Goal: Task Accomplishment & Management: Use online tool/utility

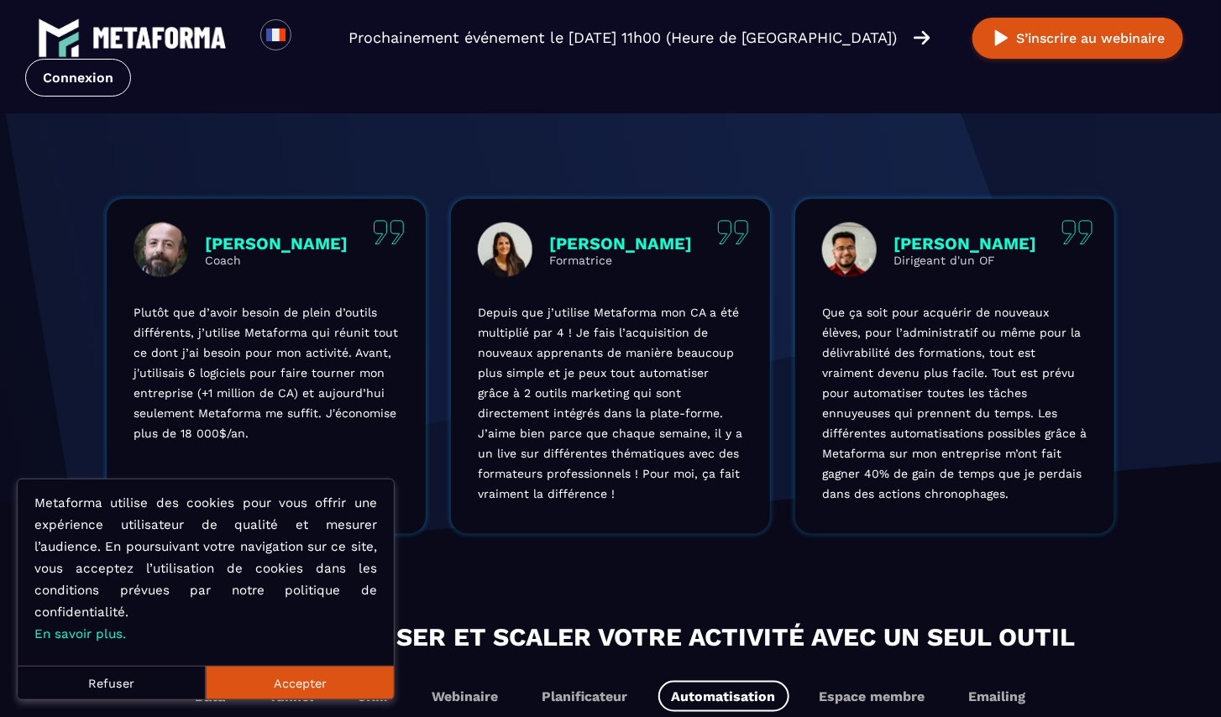
scroll to position [504, 0]
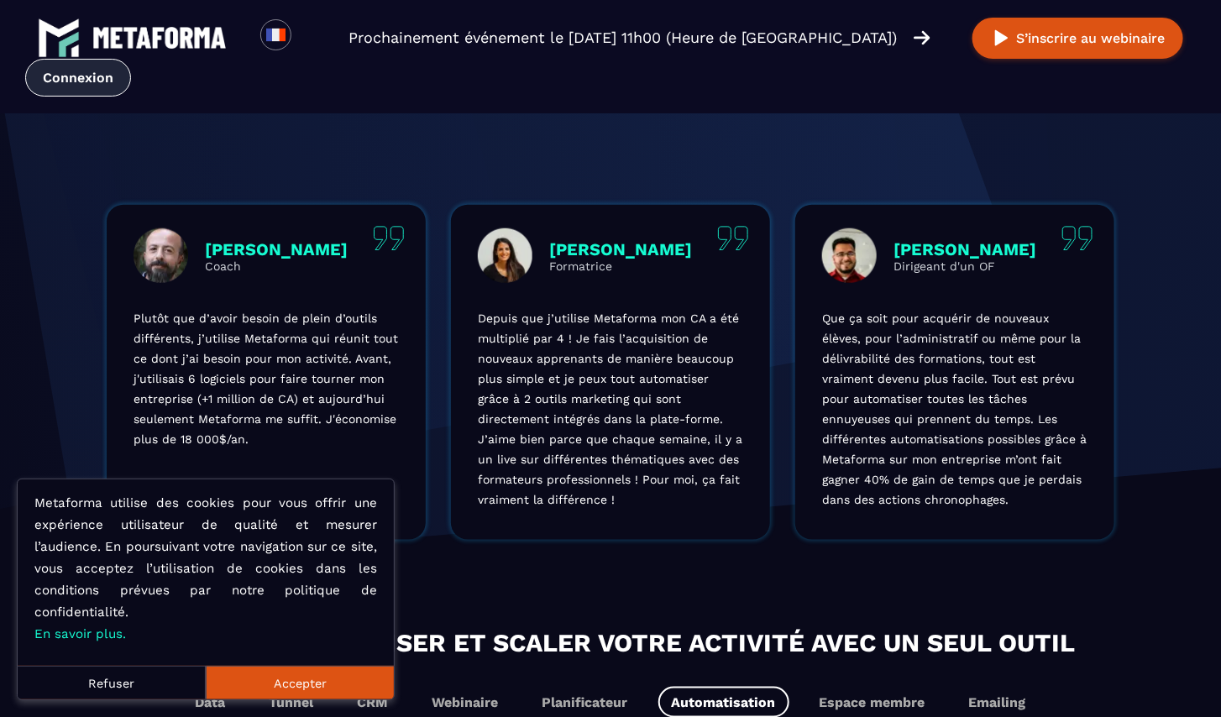
click at [46, 76] on link "Connexion" at bounding box center [78, 78] width 106 height 38
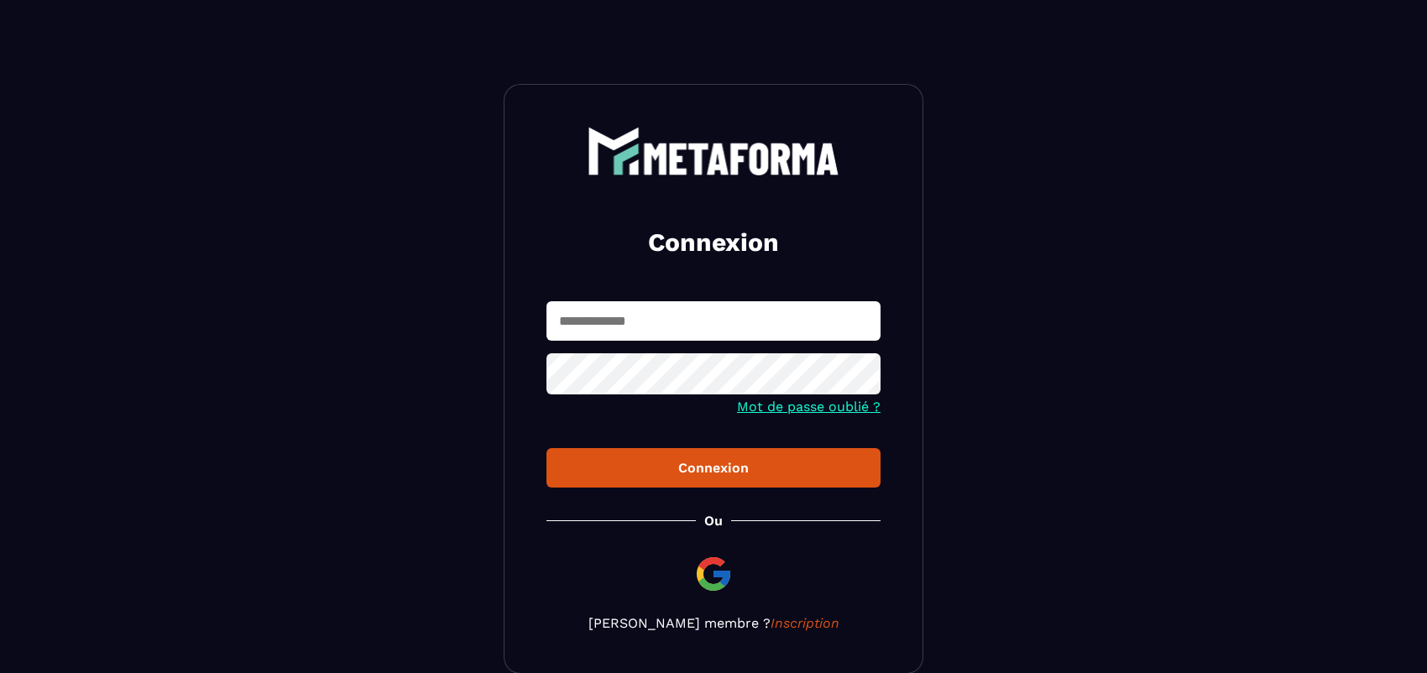
click at [644, 312] on input "text" at bounding box center [714, 320] width 334 height 39
click at [619, 318] on input "text" at bounding box center [714, 320] width 334 height 39
type input "**********"
click at [643, 454] on button "Connexion" at bounding box center [714, 467] width 334 height 39
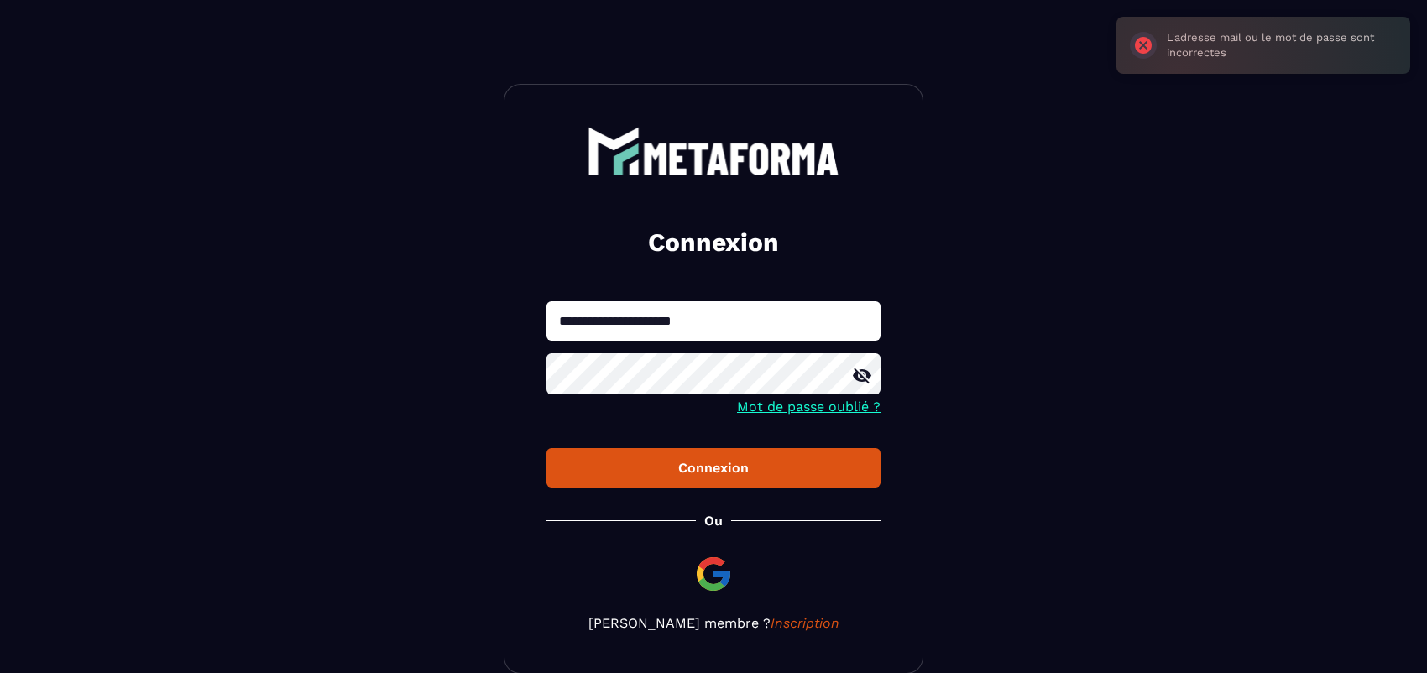
click at [867, 398] on div at bounding box center [714, 375] width 334 height 45
click at [864, 379] on icon at bounding box center [862, 376] width 18 height 15
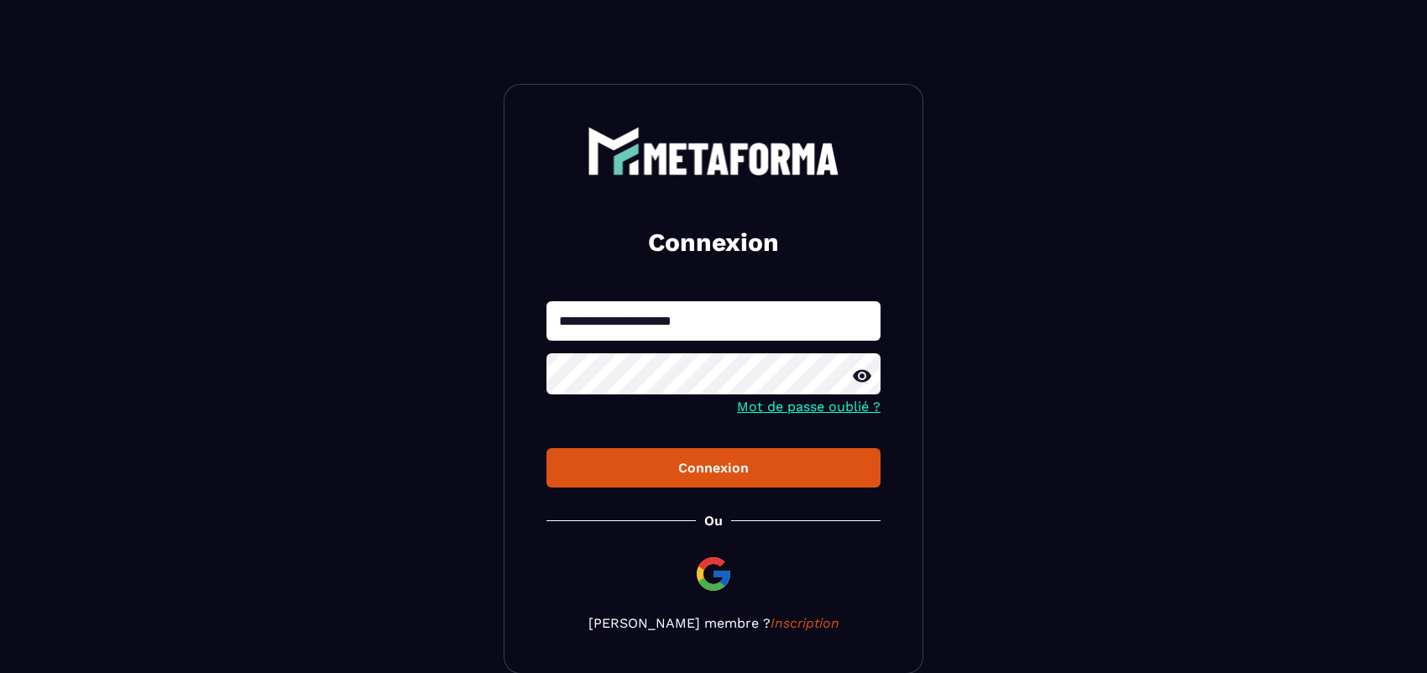
click at [547, 448] on button "Connexion" at bounding box center [714, 467] width 334 height 39
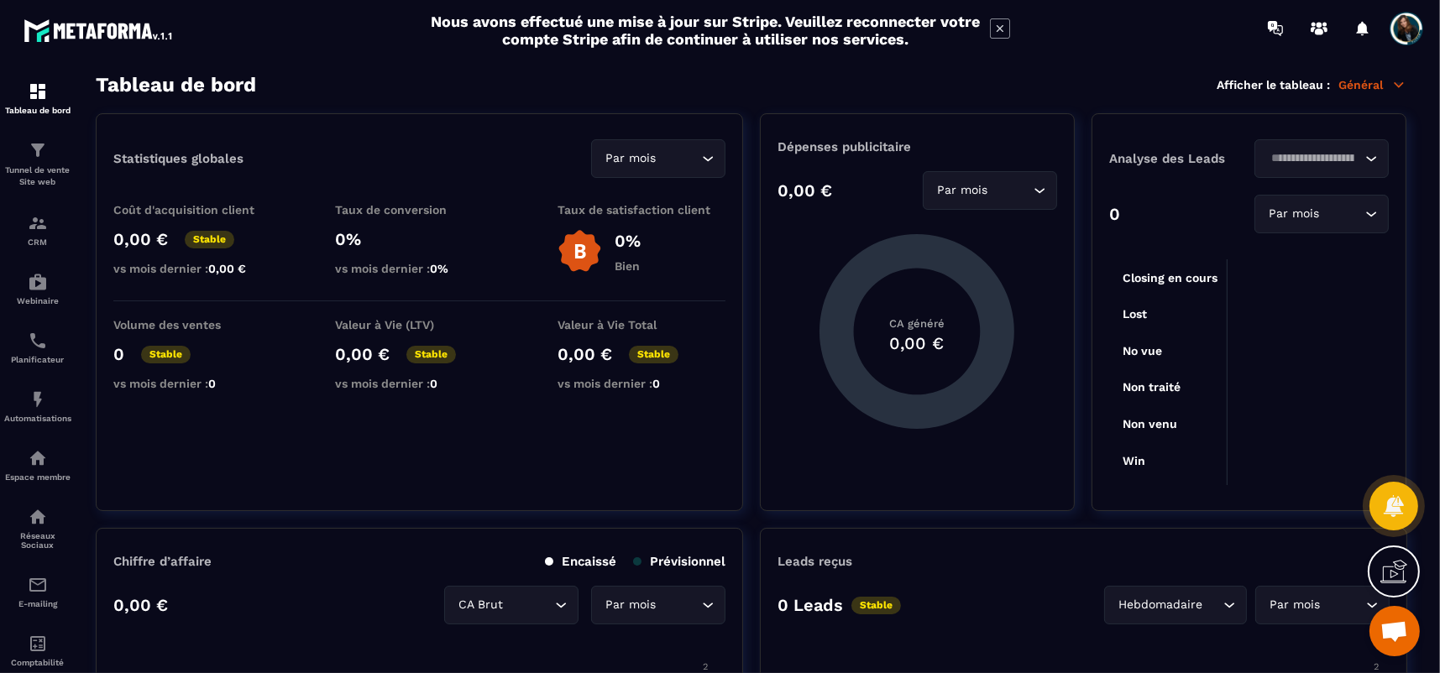
click at [1233, 628] on span "Ouvrir le chat" at bounding box center [1394, 633] width 28 height 24
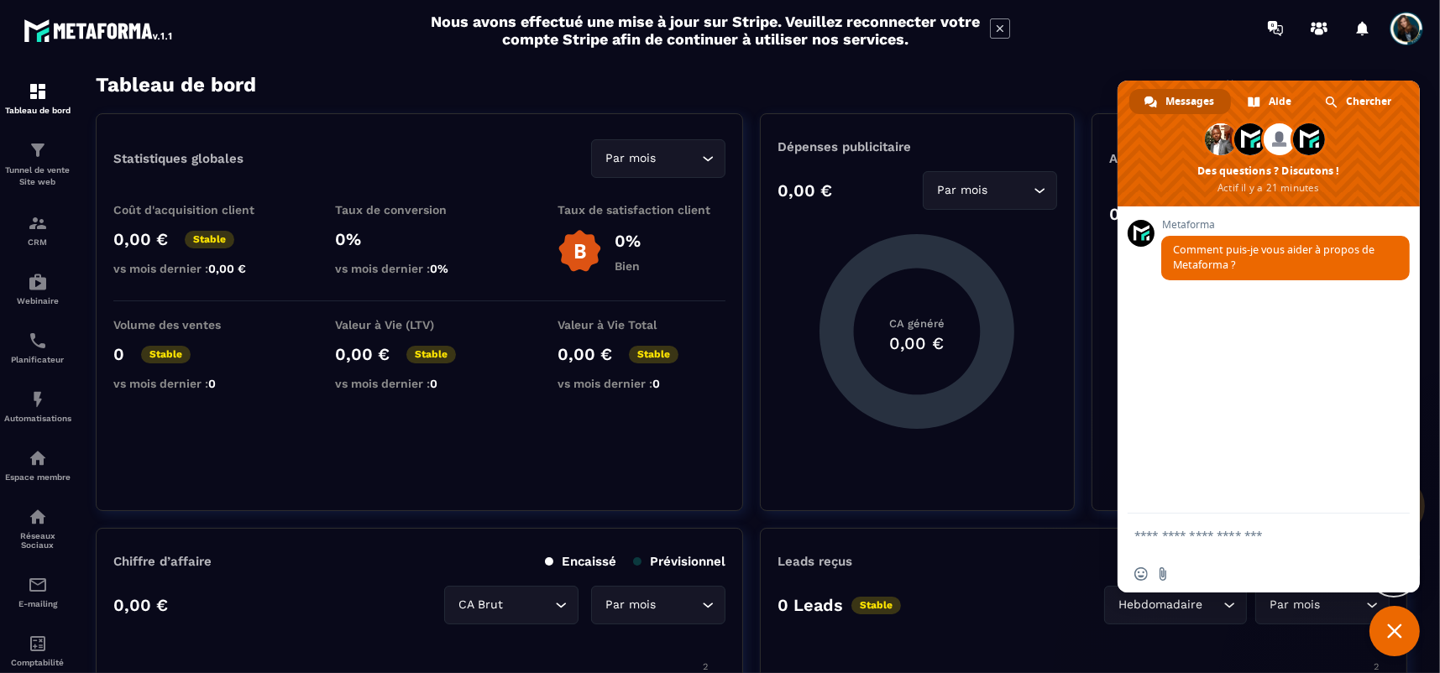
click at [1178, 100] on span "Messages" at bounding box center [1189, 101] width 49 height 25
click at [1233, 186] on span at bounding box center [1269, 144] width 302 height 126
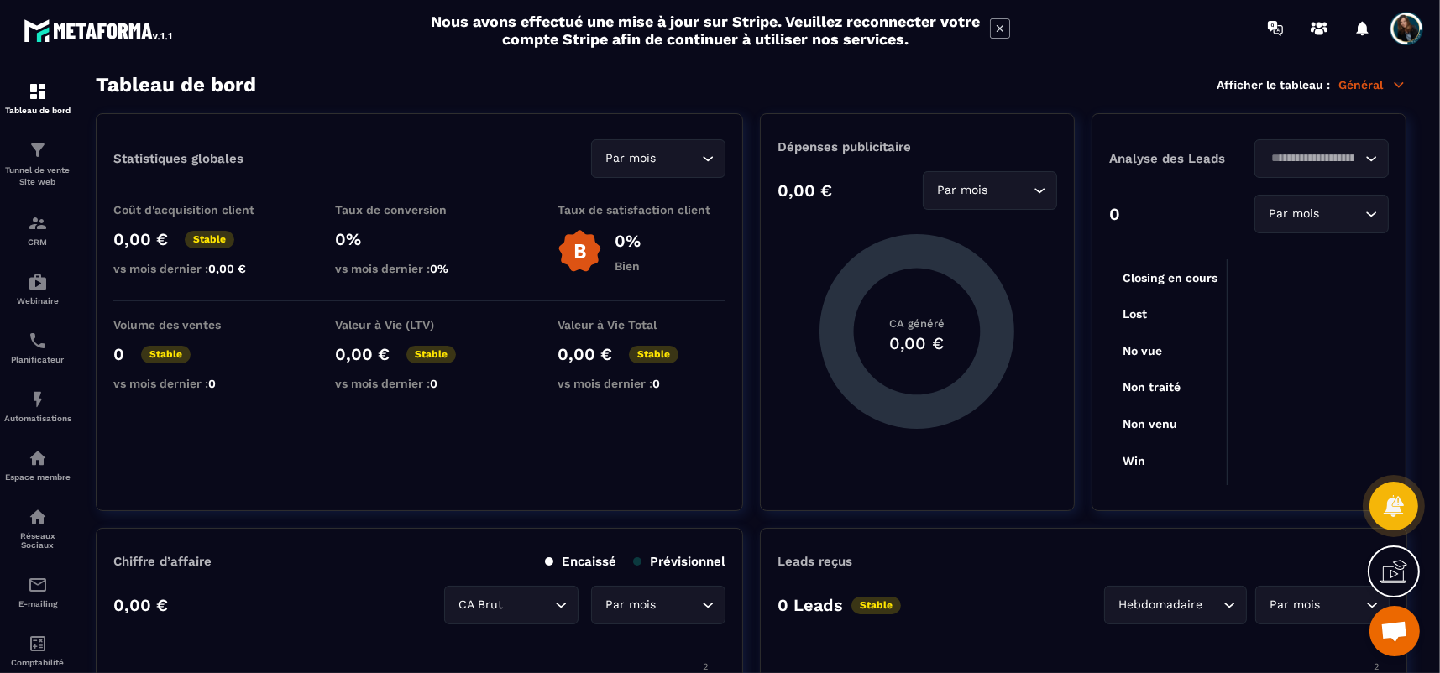
click at [1233, 634] on span "Ouvrir le chat" at bounding box center [1394, 633] width 28 height 24
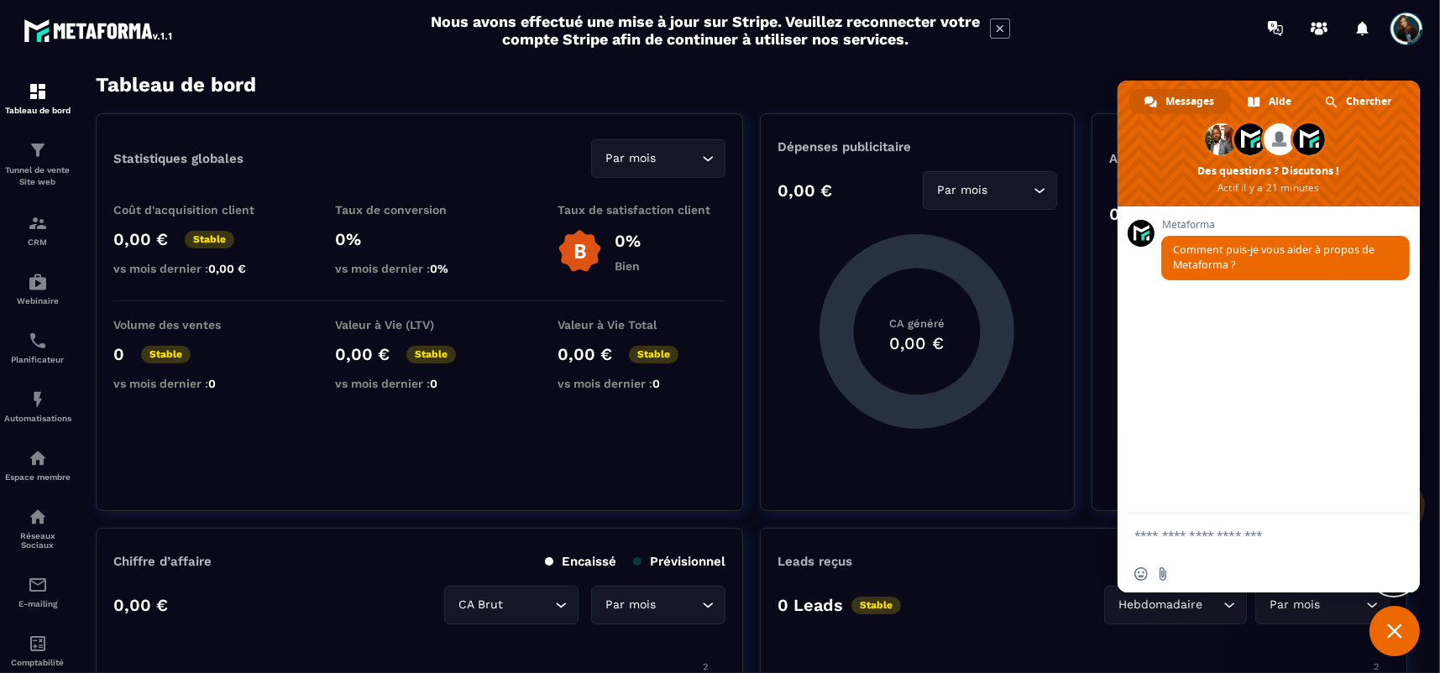
click at [1172, 547] on form at bounding box center [1250, 536] width 232 height 45
click at [1170, 535] on textarea "Entrez votre message..." at bounding box center [1250, 535] width 232 height 15
type textarea "*******"
click at [34, 175] on p "Tunnel de vente Site web" at bounding box center [37, 177] width 67 height 24
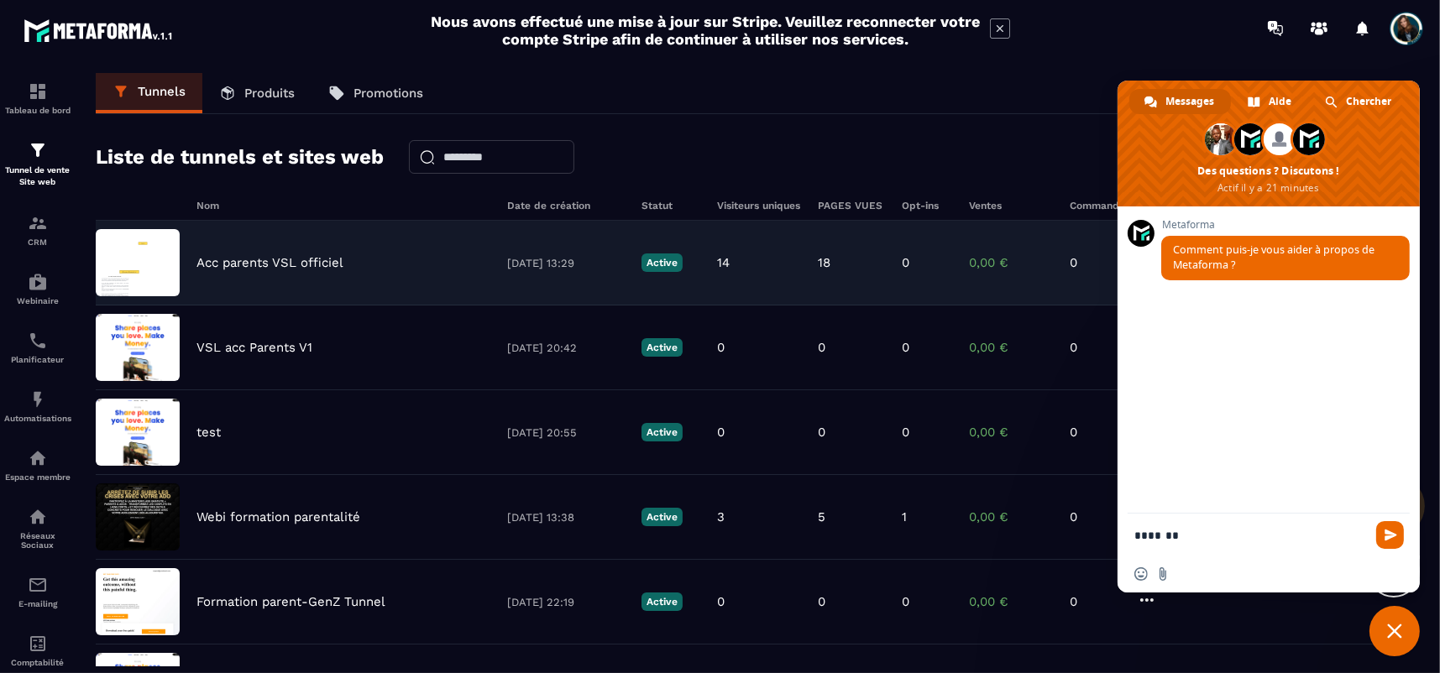
click at [297, 265] on p "Acc parents VSL officiel" at bounding box center [269, 262] width 147 height 15
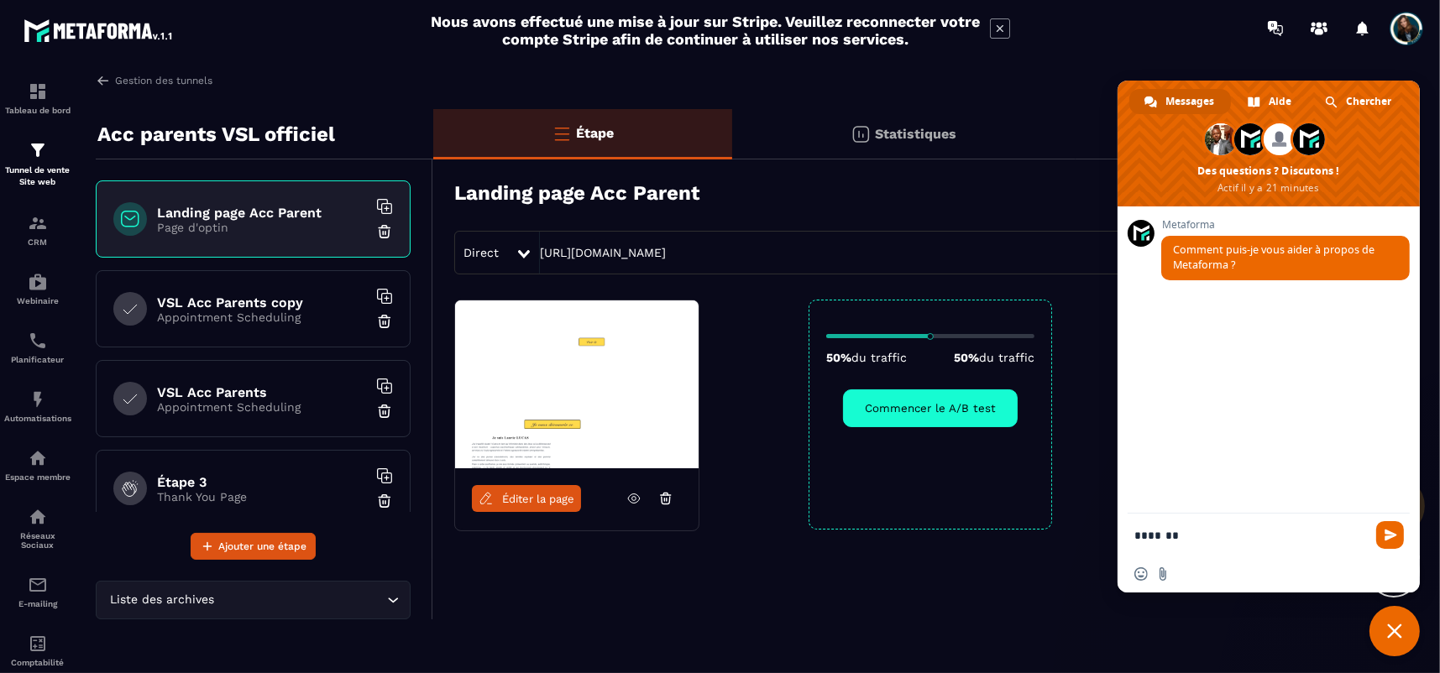
click at [550, 500] on span "Éditer la page" at bounding box center [538, 499] width 72 height 13
